Goal: Navigation & Orientation: Understand site structure

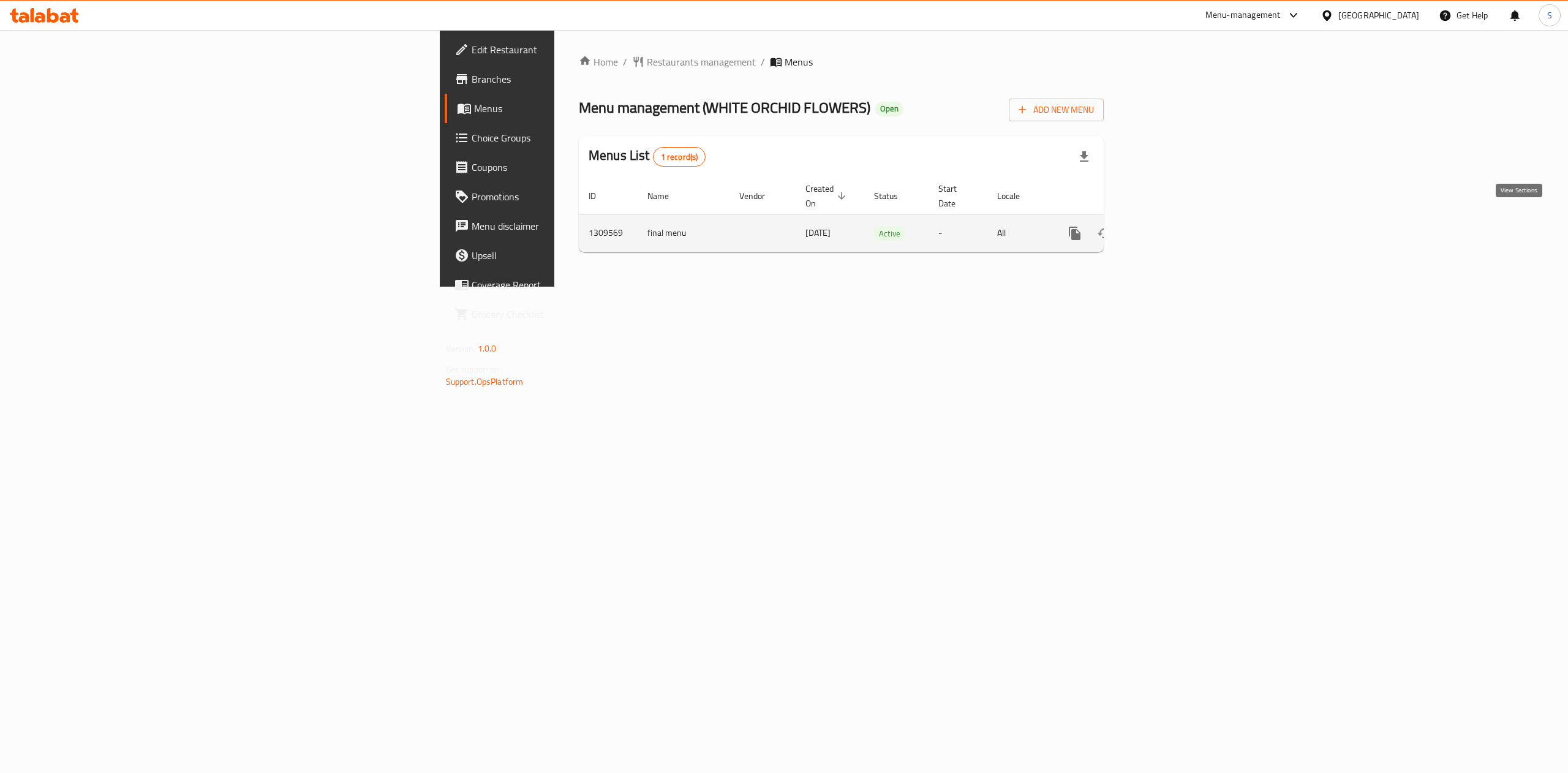
click at [1171, 226] on icon "enhanced table" at bounding box center [1162, 232] width 14 height 14
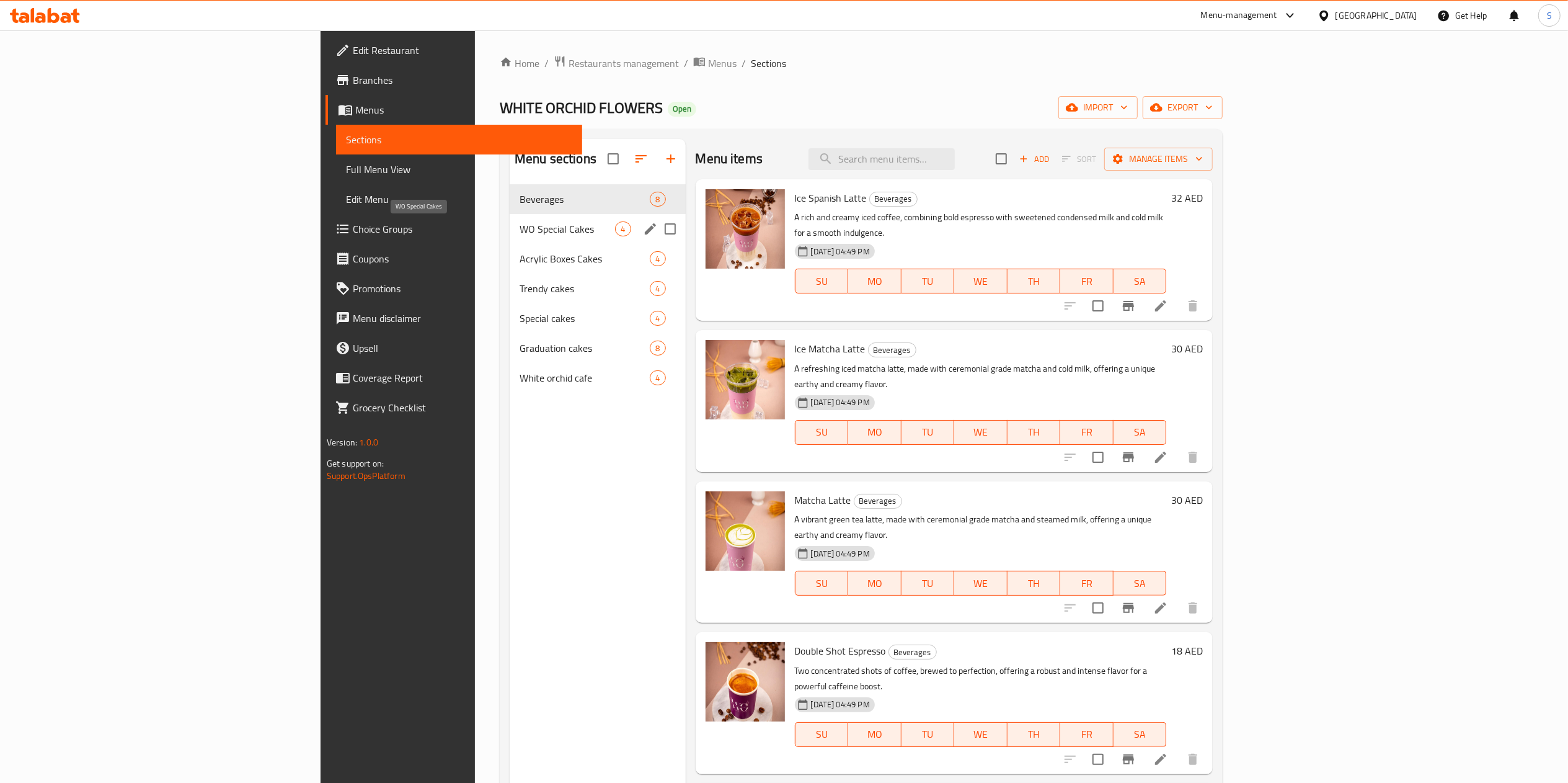
click at [519, 232] on span "WO Special Cakes" at bounding box center [567, 229] width 95 height 14
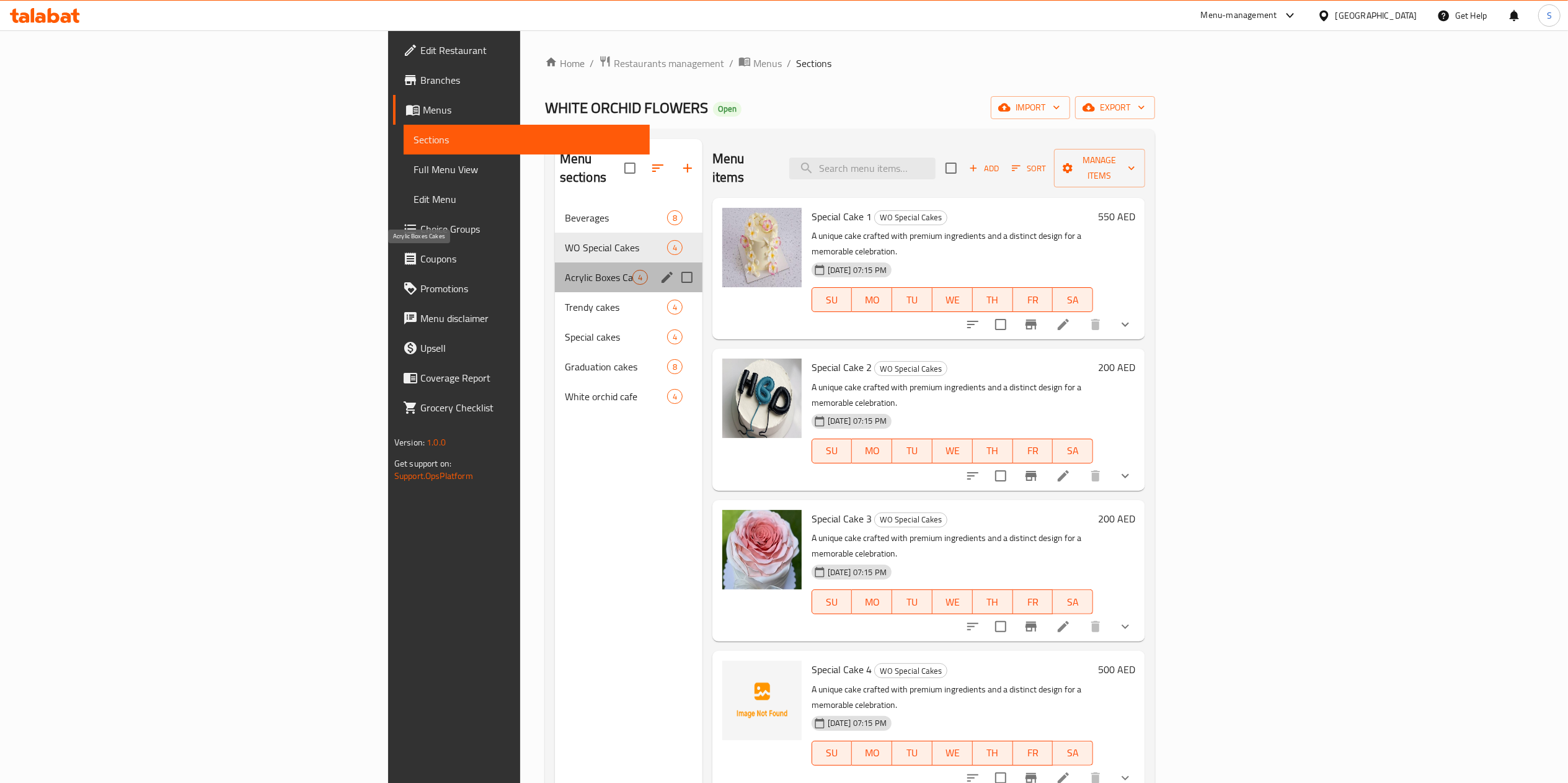
click at [565, 270] on span "Acrylic Boxes Cakes" at bounding box center [598, 277] width 67 height 14
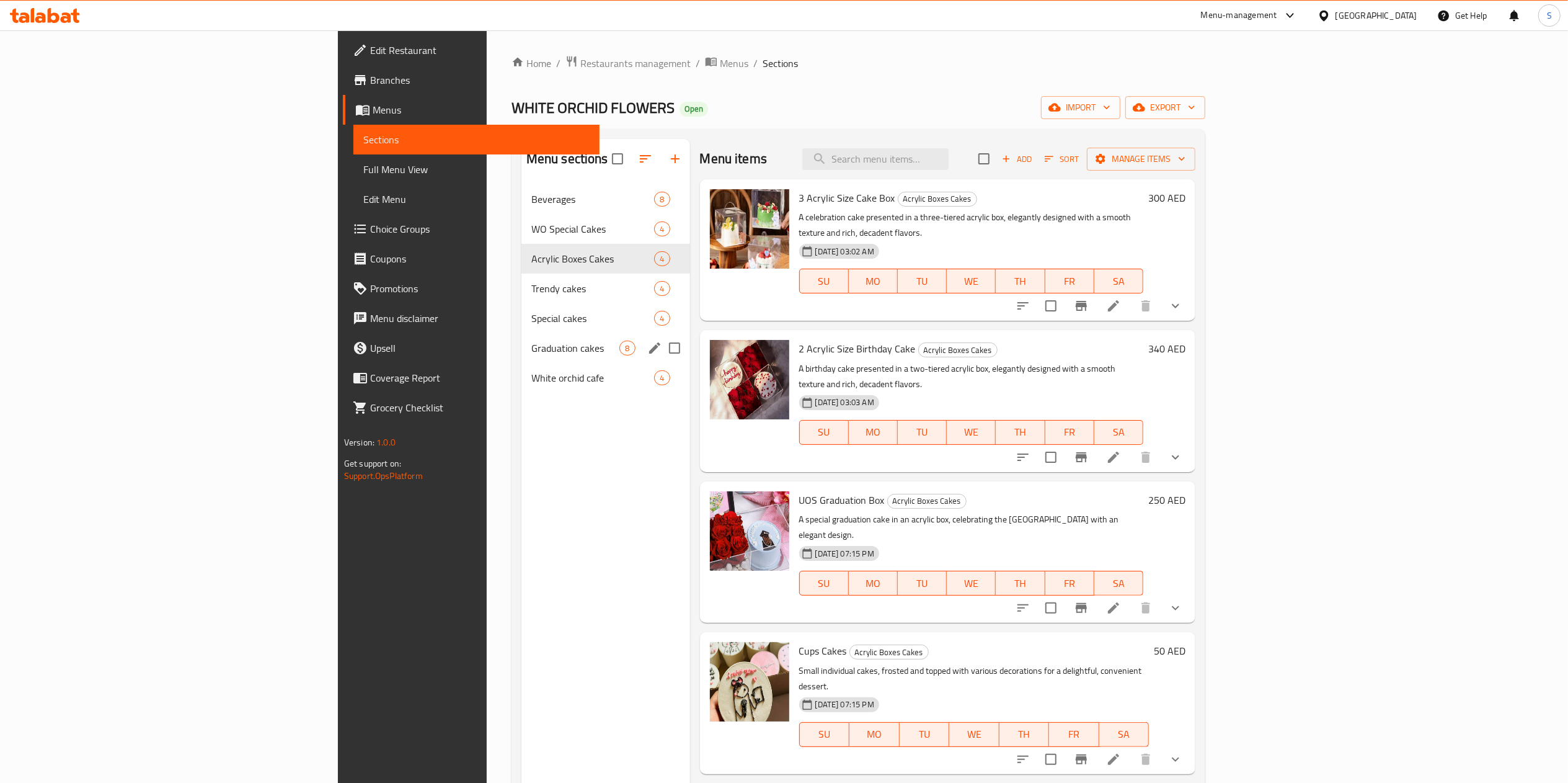
click at [521, 327] on div "Special cakes 4" at bounding box center [605, 318] width 169 height 30
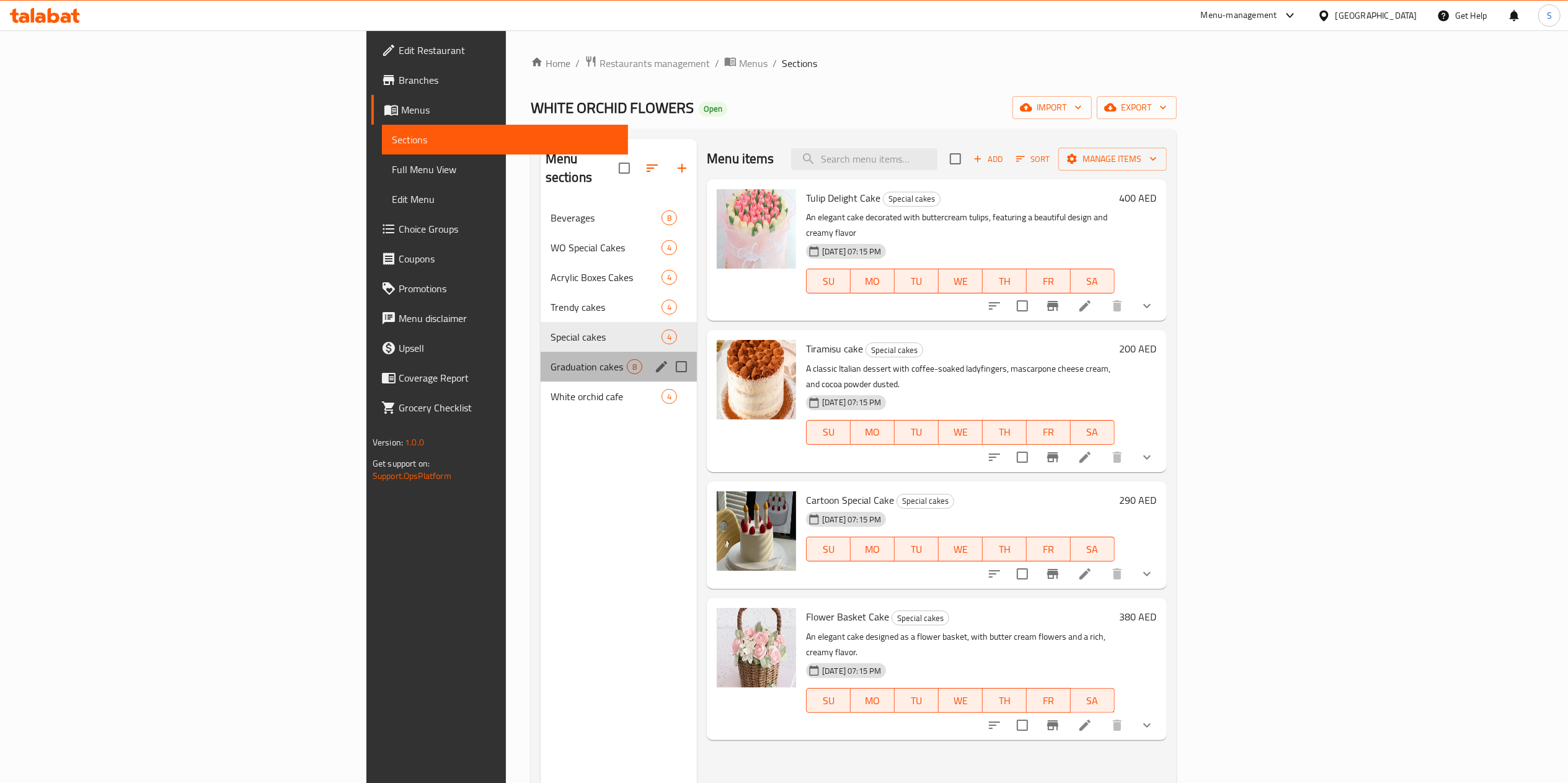
click at [550, 360] on span "Graduation cakes" at bounding box center [588, 366] width 76 height 14
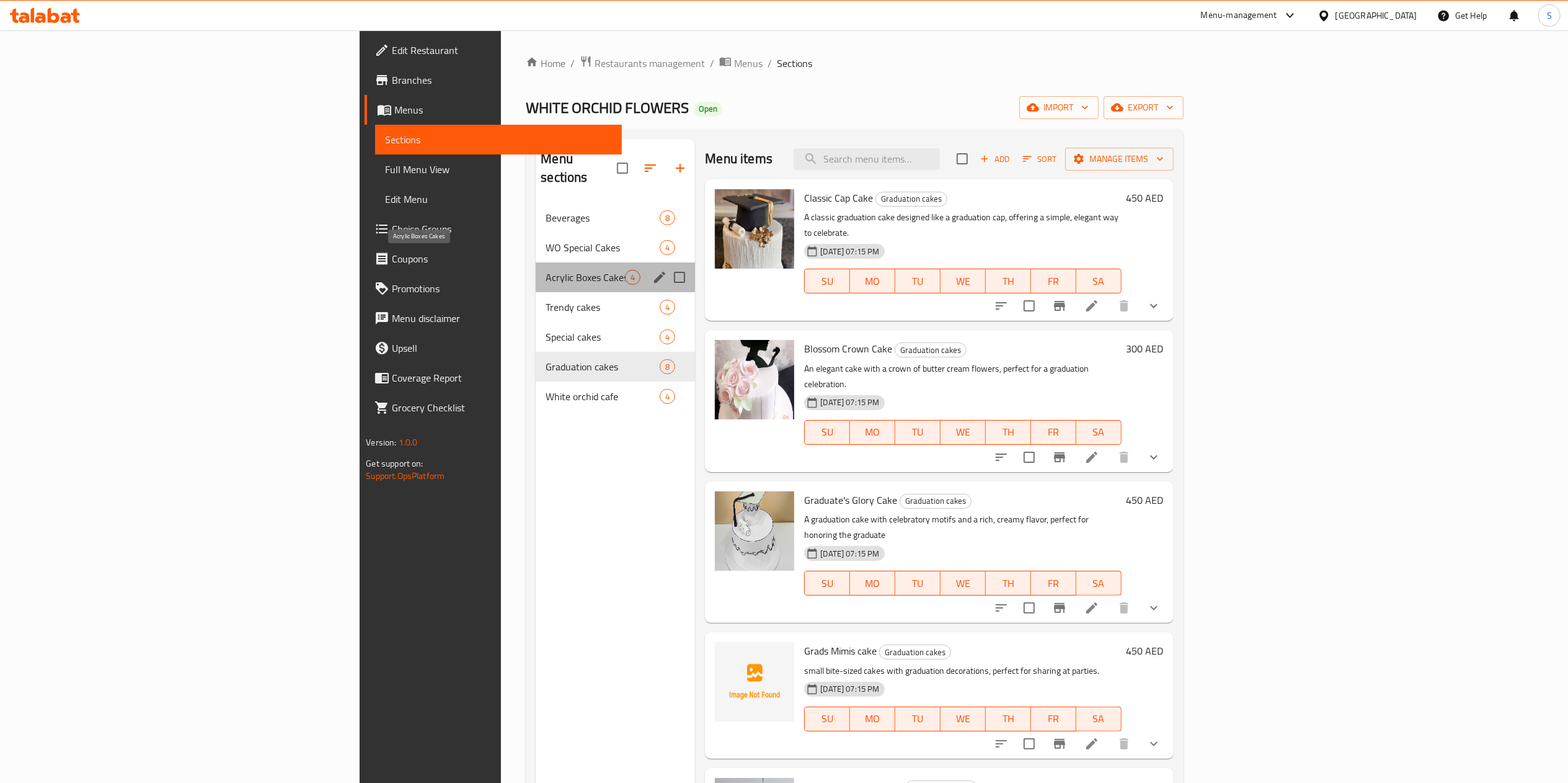
click at [545, 270] on span "Acrylic Boxes Cakes" at bounding box center [585, 277] width 79 height 14
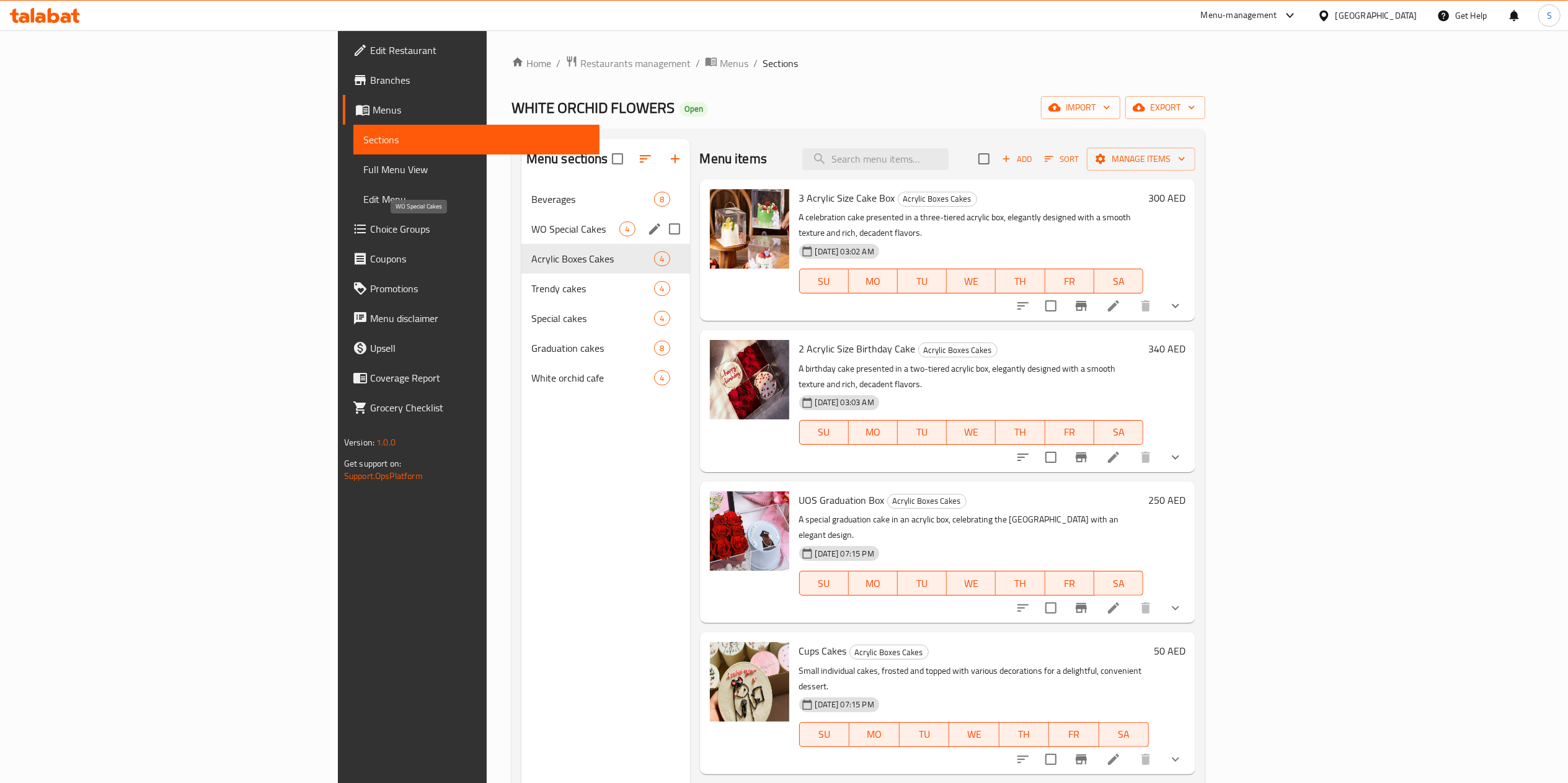
click at [531, 223] on span "WO Special Cakes" at bounding box center [575, 229] width 89 height 14
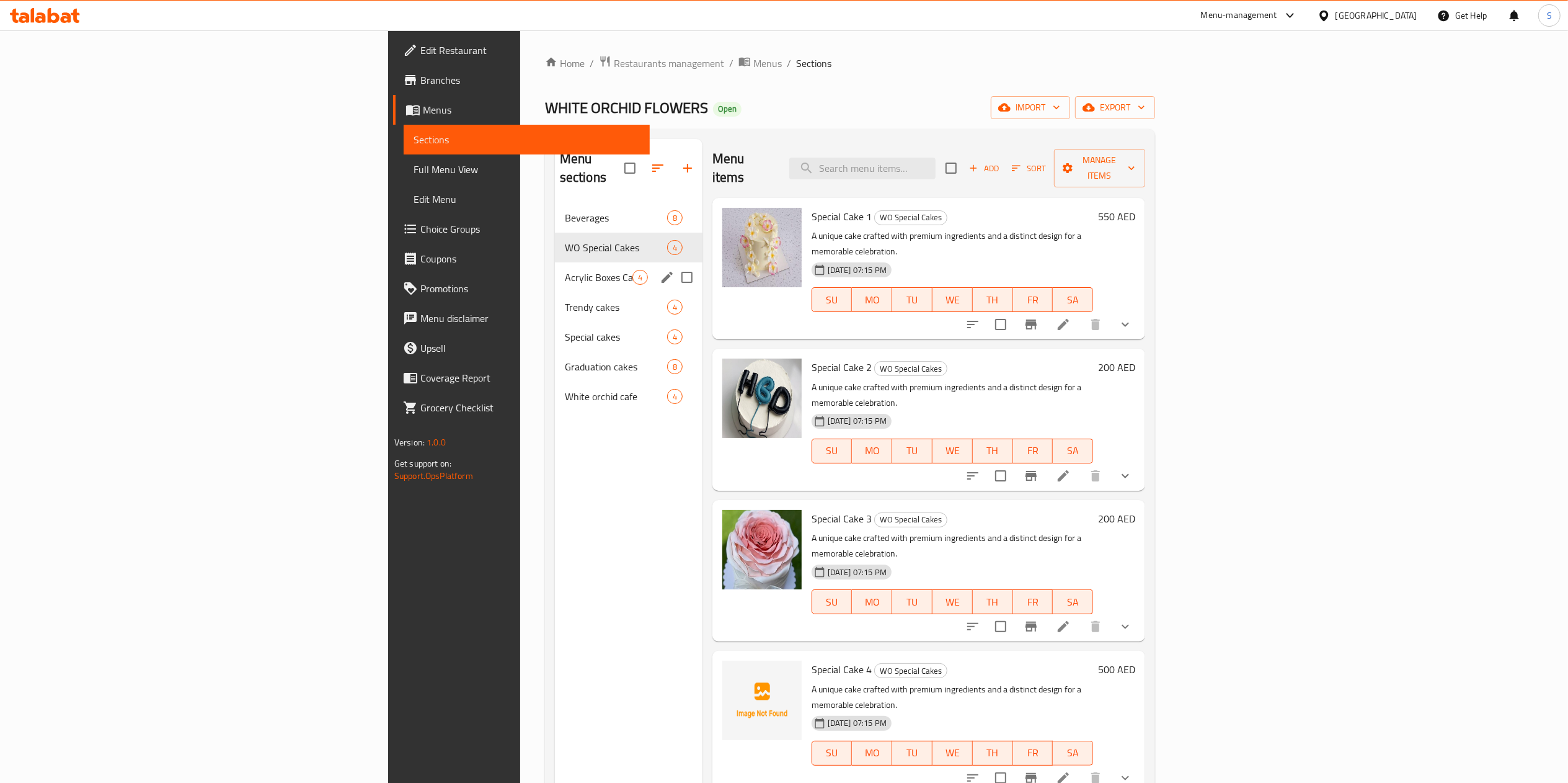
click at [565, 270] on span "Acrylic Boxes Cakes" at bounding box center [598, 277] width 67 height 14
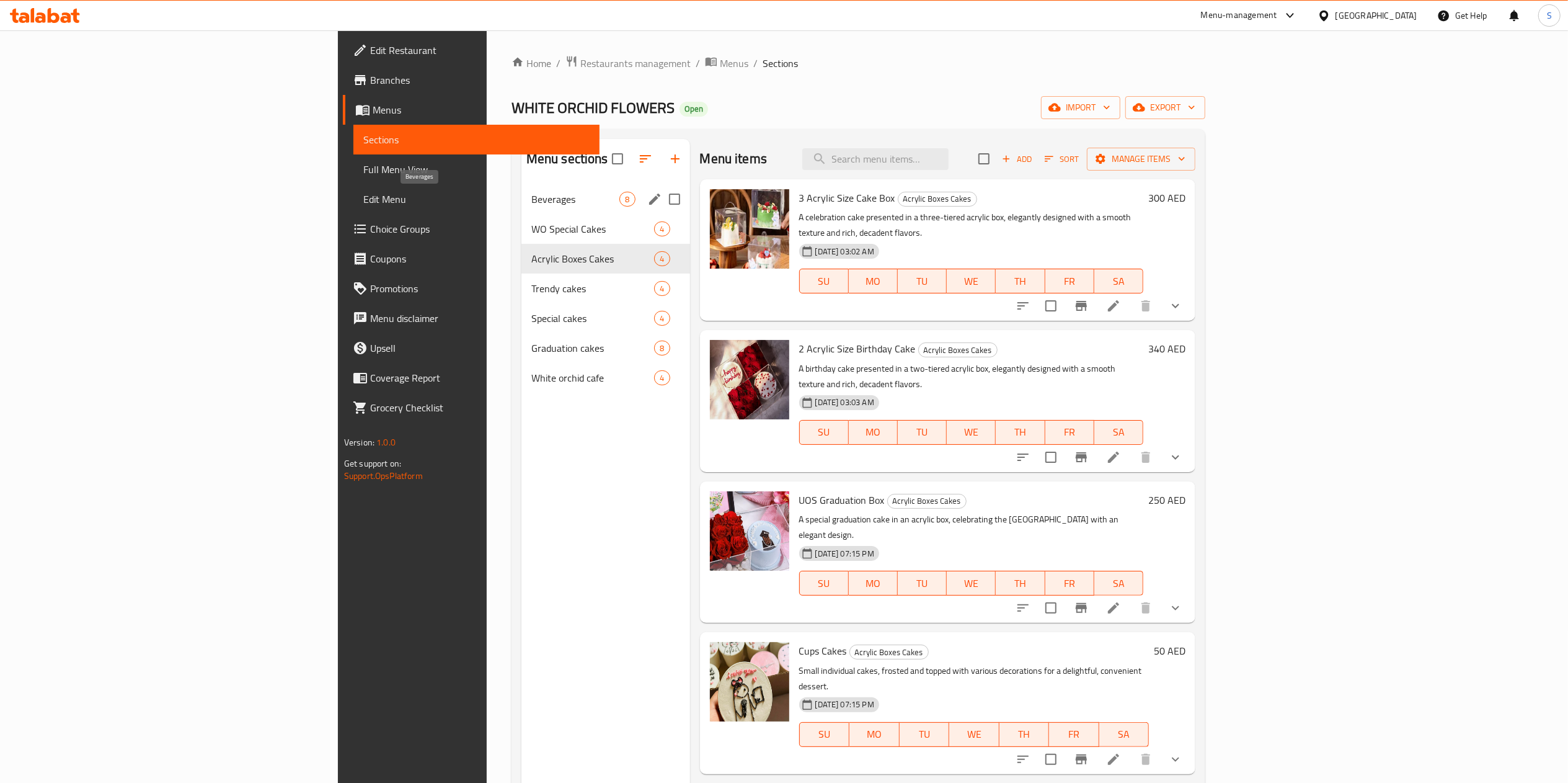
click at [531, 194] on span "Beverages" at bounding box center [575, 199] width 89 height 14
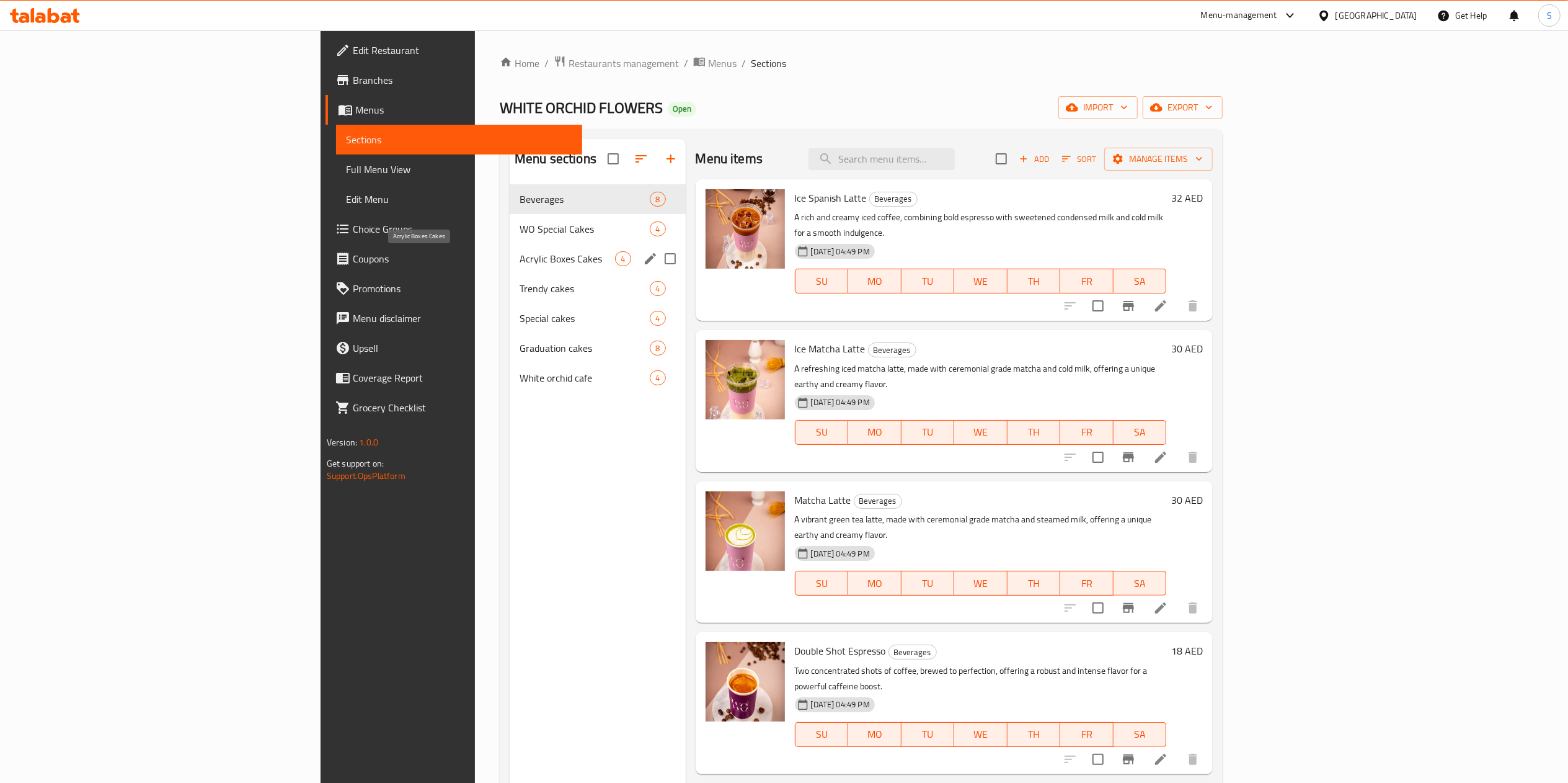
click at [510, 271] on div "Acrylic Boxes Cakes 4" at bounding box center [598, 258] width 175 height 30
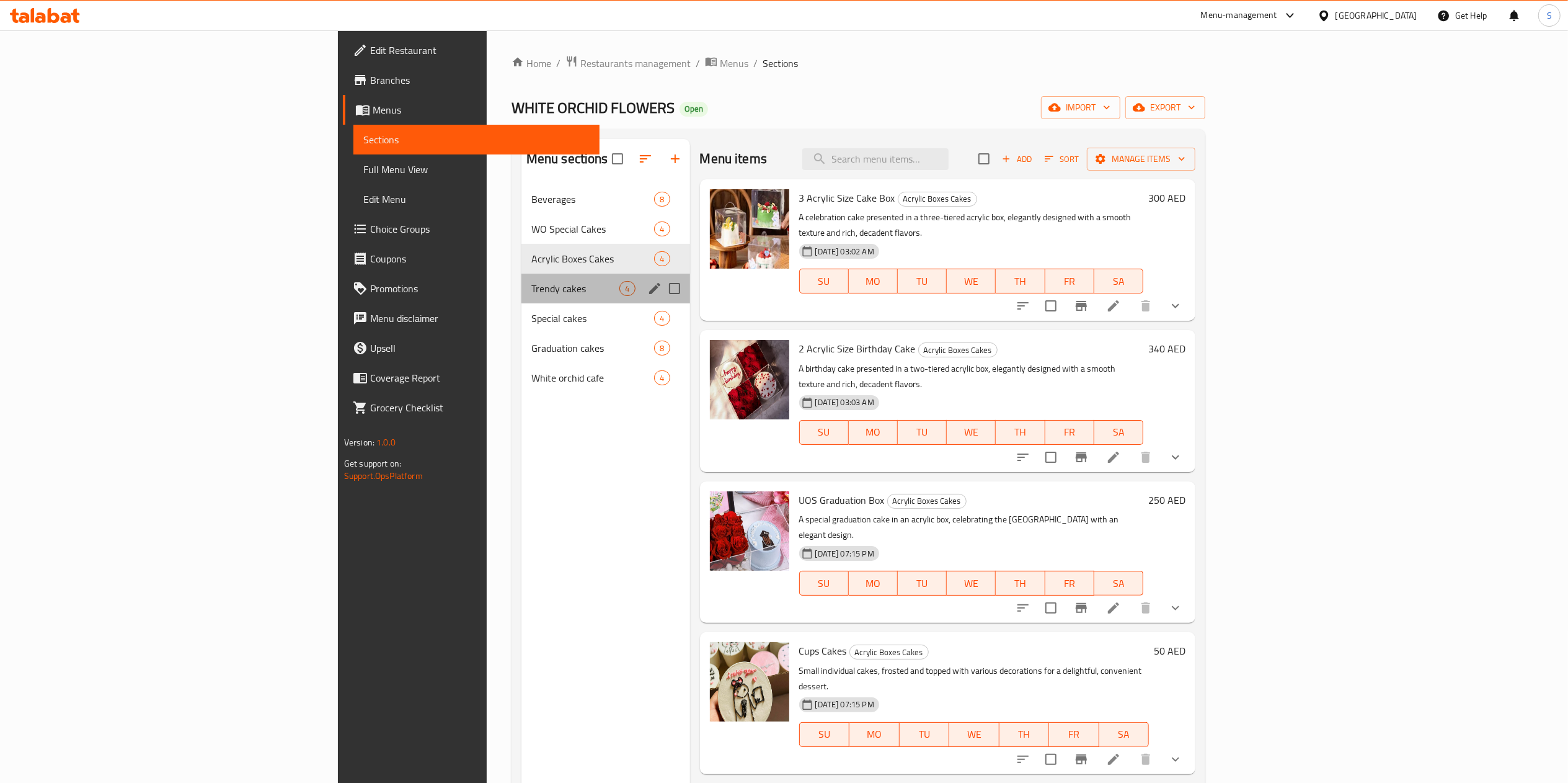
drag, startPoint x: 445, startPoint y: 302, endPoint x: 378, endPoint y: 300, distance: 67.0
click at [521, 300] on div "Trendy cakes 4" at bounding box center [605, 288] width 169 height 30
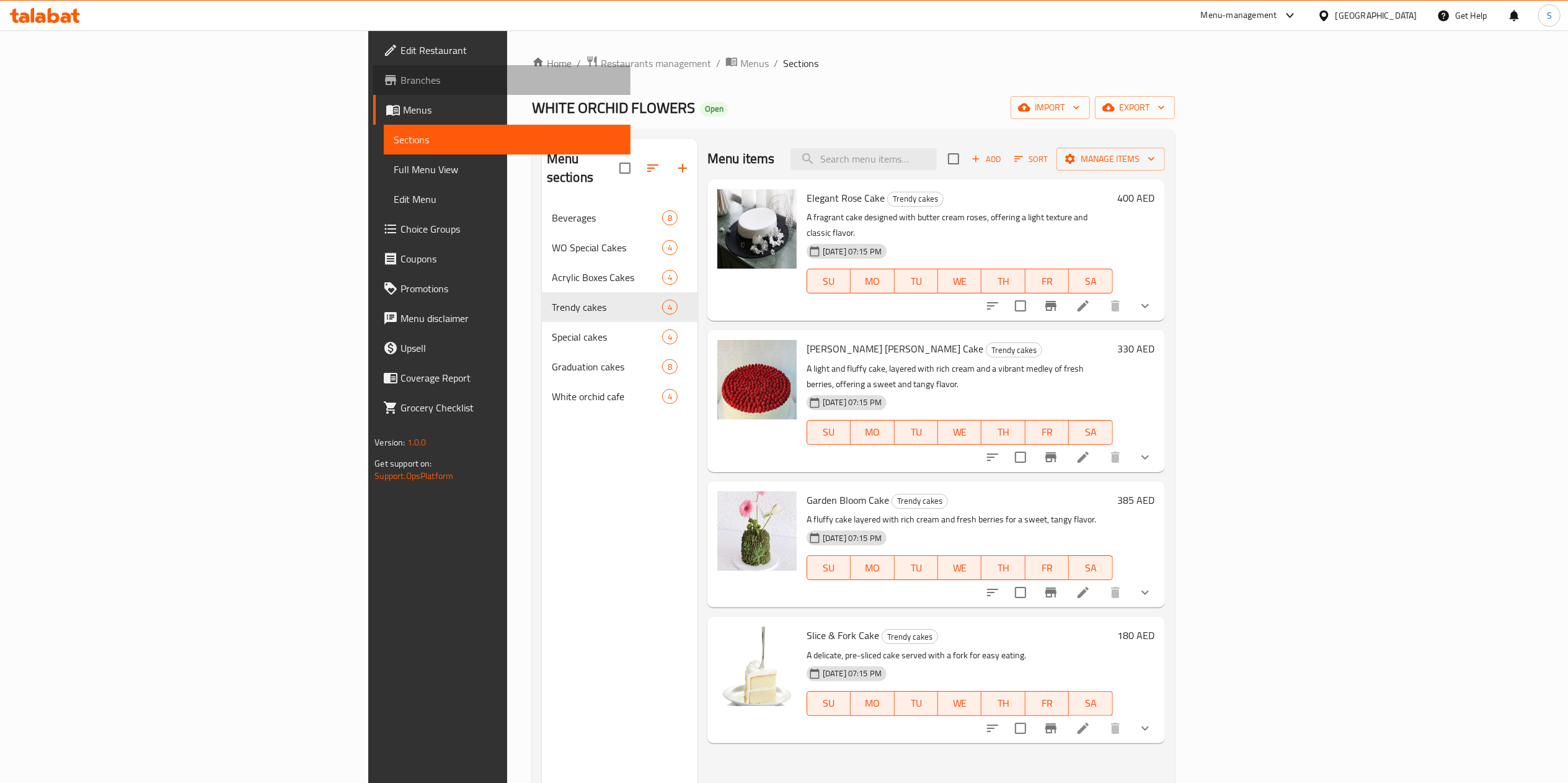
click at [401, 85] on span "Branches" at bounding box center [511, 79] width 220 height 14
